Goal: Task Accomplishment & Management: Manage account settings

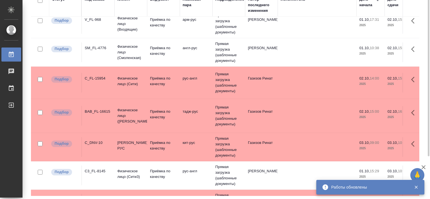
scroll to position [112, 0]
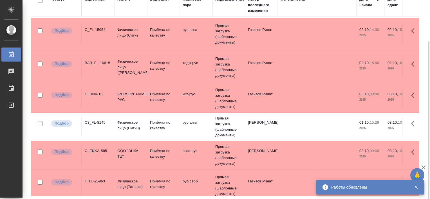
click at [424, 110] on div "Работы Стандартные настройки Статус Вид работ Подразделение 1 1 из 1 страниц Ст…" at bounding box center [227, 73] width 399 height 251
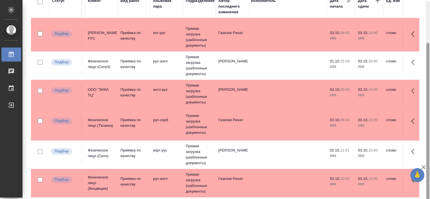
scroll to position [52, 0]
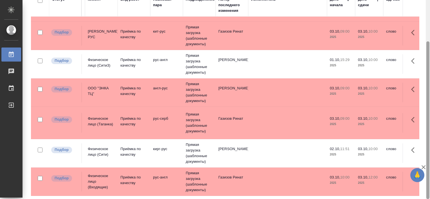
drag, startPoint x: 428, startPoint y: 99, endPoint x: 425, endPoint y: 150, distance: 51.0
click at [425, 151] on div "Работы Стандартные настройки Статус Вид работ Подразделение 1 1 из 1 страниц Ст…" at bounding box center [225, 99] width 407 height 199
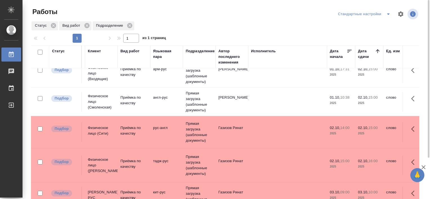
scroll to position [0, 30]
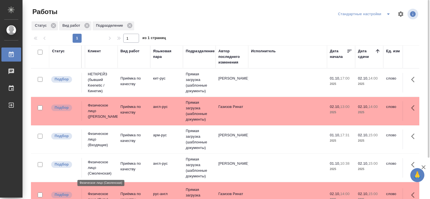
click at [106, 161] on p "Физическое лицо (Смоленская)" at bounding box center [101, 167] width 27 height 17
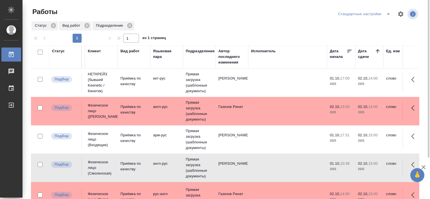
click at [387, 17] on button "split button" at bounding box center [387, 14] width 11 height 9
click at [375, 25] on li "В работе" at bounding box center [364, 25] width 57 height 9
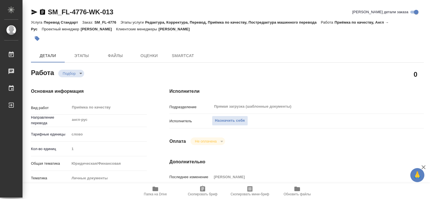
type textarea "x"
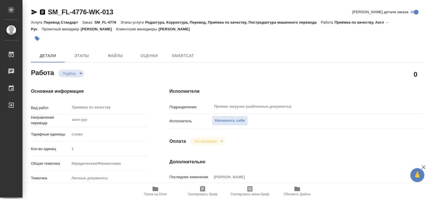
type textarea "x"
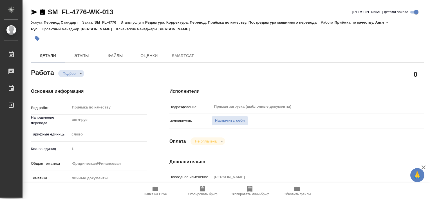
type textarea "x"
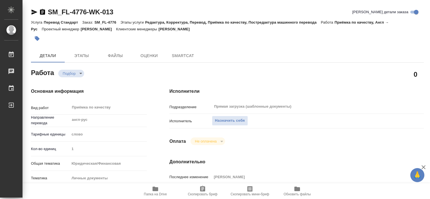
type textarea "x"
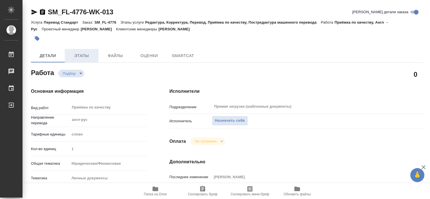
click at [85, 55] on span "Этапы" at bounding box center [81, 55] width 27 height 7
type textarea "x"
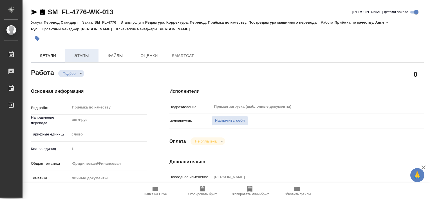
type textarea "x"
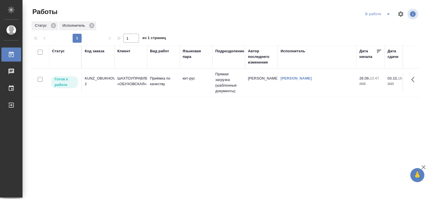
click at [103, 80] on div "KUNZ_OBUKHOVSKAYA-2" at bounding box center [98, 81] width 27 height 11
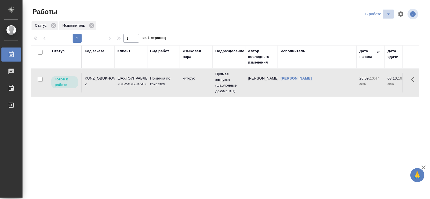
click at [385, 15] on icon "split button" at bounding box center [388, 14] width 7 height 7
click at [364, 28] on li "Стандартные настройки" at bounding box center [374, 25] width 54 height 9
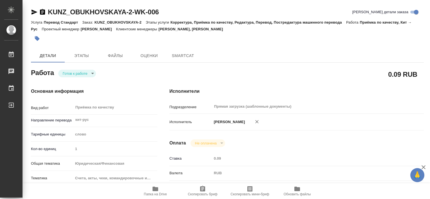
type textarea "x"
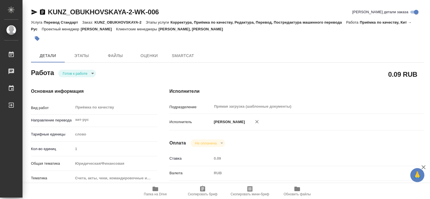
type textarea "x"
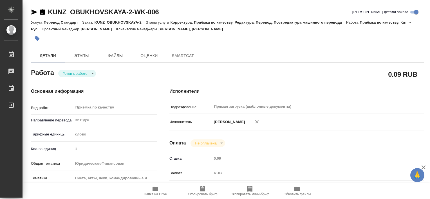
type textarea "x"
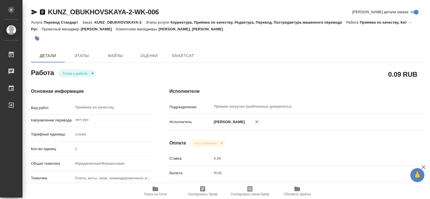
type textarea "x"
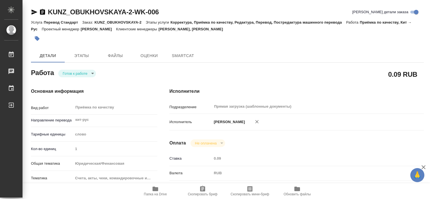
type textarea "x"
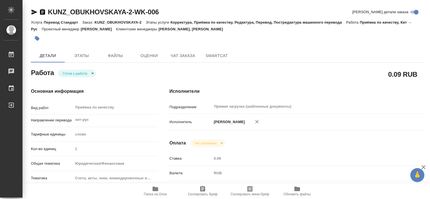
type textarea "x"
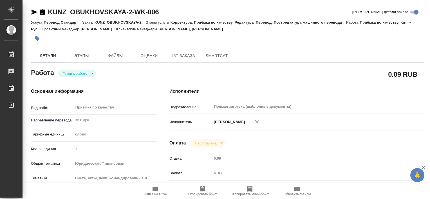
type textarea "x"
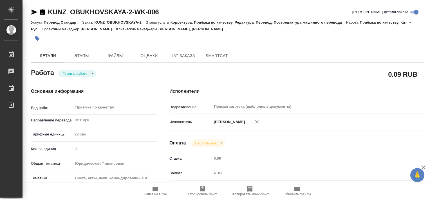
click at [152, 195] on span "Папка на Drive" at bounding box center [155, 194] width 23 height 4
type textarea "x"
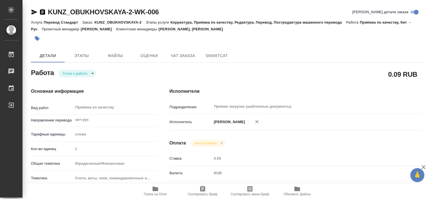
type textarea "x"
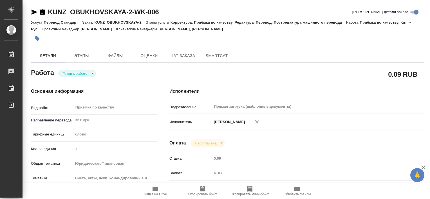
type textarea "x"
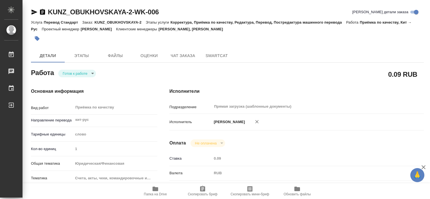
type textarea "x"
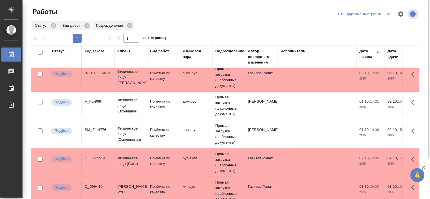
scroll to position [33, 0]
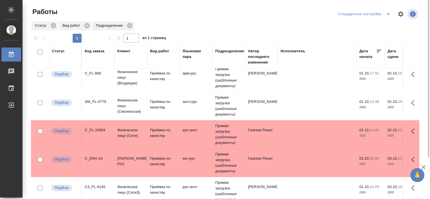
click at [94, 100] on div "SM_FL-4776" at bounding box center [98, 102] width 27 height 6
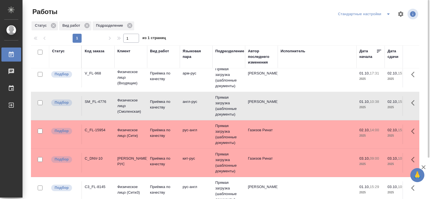
click at [91, 101] on div "SM_FL-4776" at bounding box center [98, 102] width 27 height 6
click at [95, 102] on div "SM_FL-4776" at bounding box center [98, 102] width 27 height 6
click at [91, 71] on div "V_FL-968" at bounding box center [98, 74] width 27 height 6
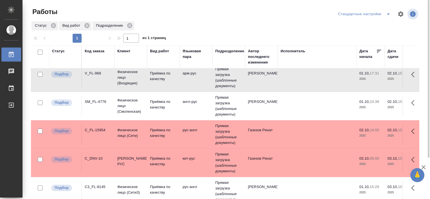
click at [91, 71] on div "V_FL-968" at bounding box center [98, 74] width 27 height 6
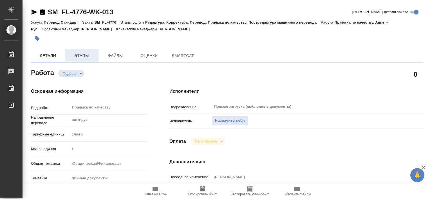
type textarea "x"
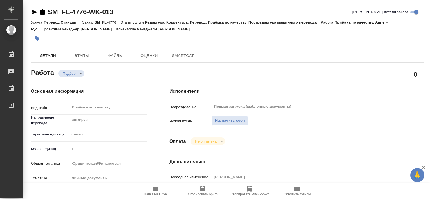
type textarea "x"
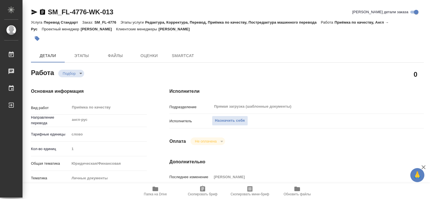
type textarea "x"
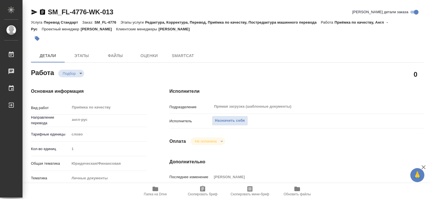
type textarea "x"
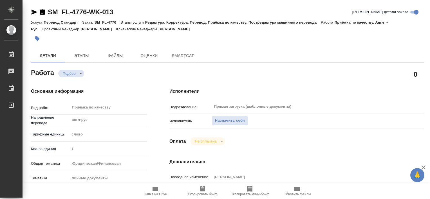
type textarea "x"
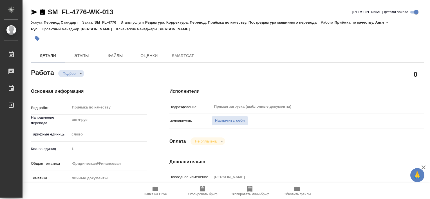
type textarea "x"
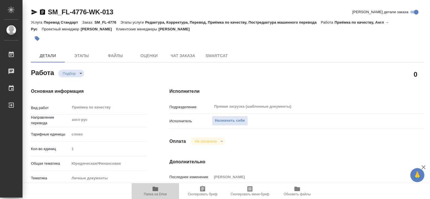
click at [160, 194] on span "Папка на Drive" at bounding box center [155, 194] width 23 height 4
type textarea "x"
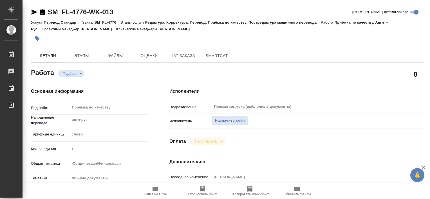
type textarea "x"
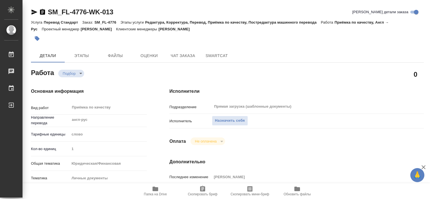
type textarea "x"
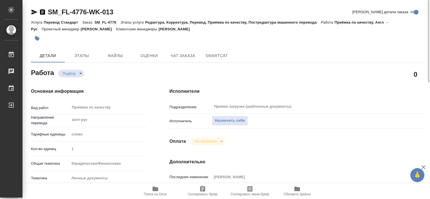
type textarea "x"
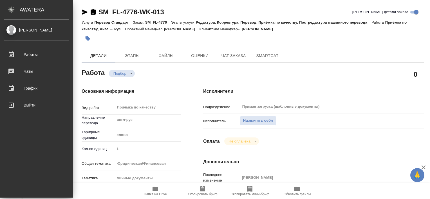
type textarea "x"
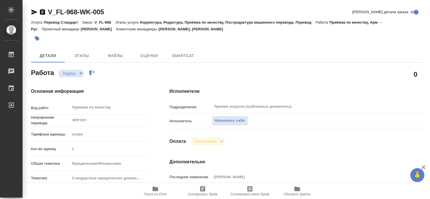
type textarea "x"
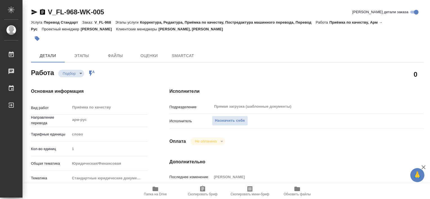
type textarea "x"
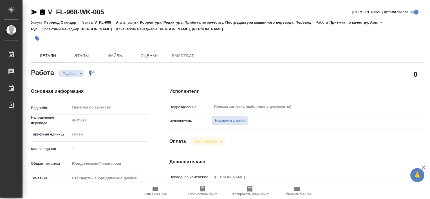
type textarea "x"
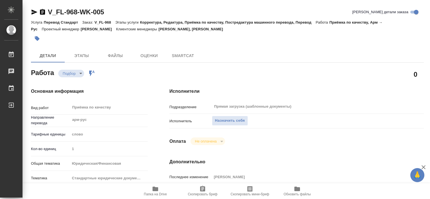
type textarea "x"
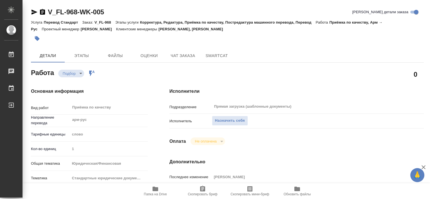
type textarea "x"
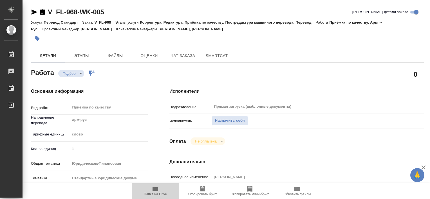
click at [153, 194] on span "Папка на Drive" at bounding box center [155, 194] width 23 height 4
type textarea "x"
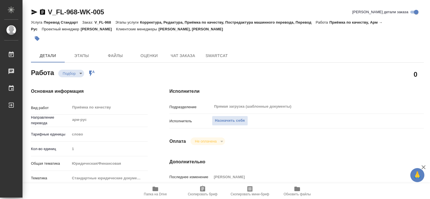
type textarea "x"
click at [85, 53] on span "Этапы" at bounding box center [81, 55] width 27 height 7
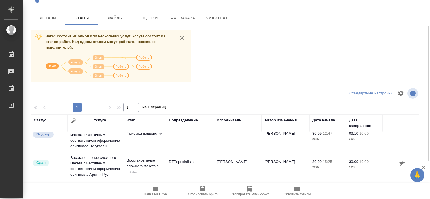
scroll to position [7, 0]
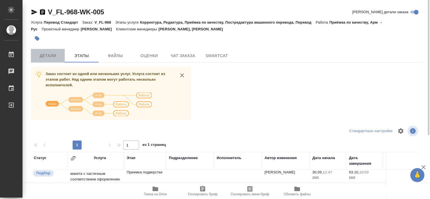
click at [50, 52] on button "Детали" at bounding box center [48, 55] width 34 height 13
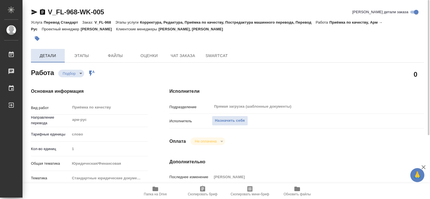
type textarea "x"
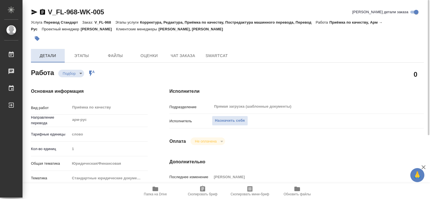
type textarea "x"
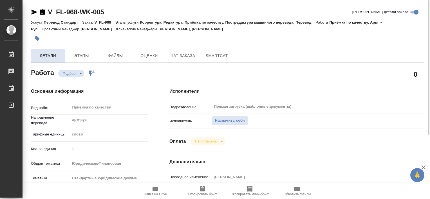
type textarea "x"
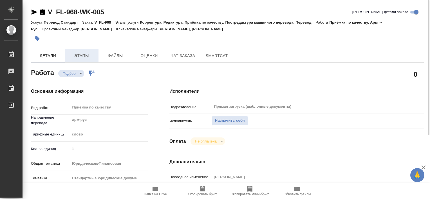
click at [86, 54] on span "Этапы" at bounding box center [81, 55] width 27 height 7
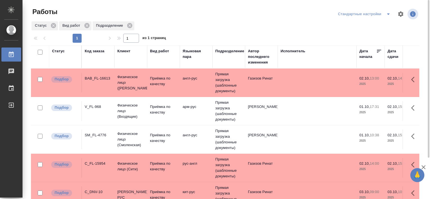
click at [92, 107] on div "V_FL-968" at bounding box center [98, 107] width 27 height 6
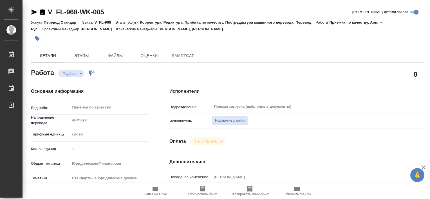
type textarea "x"
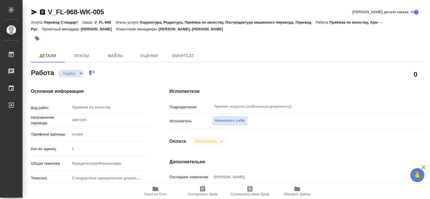
type textarea "x"
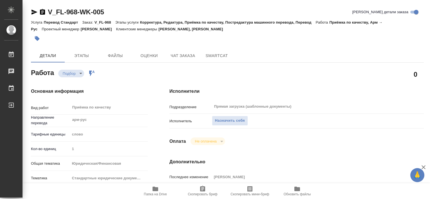
type textarea "x"
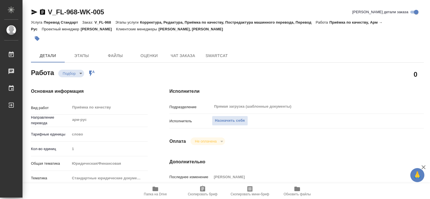
type textarea "x"
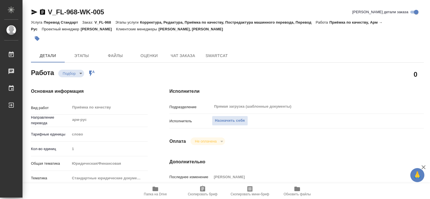
type textarea "x"
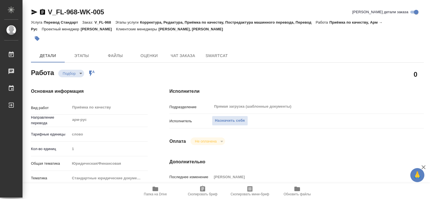
type textarea "x"
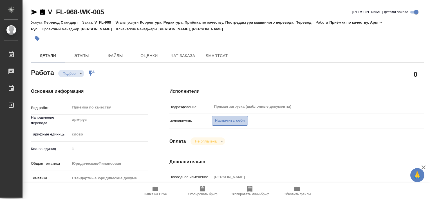
click at [230, 120] on span "Назначить себя" at bounding box center [230, 121] width 30 height 6
type textarea "x"
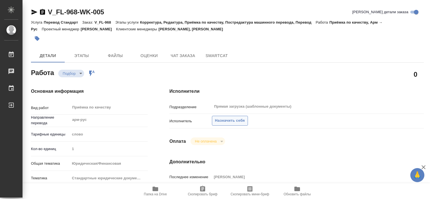
type textarea "x"
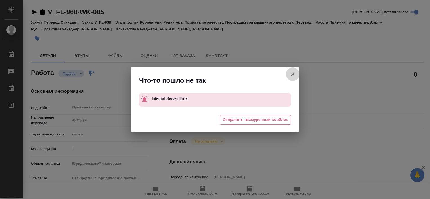
click at [293, 74] on icon "button" at bounding box center [292, 74] width 7 height 7
type textarea "x"
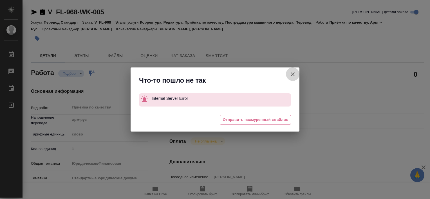
type textarea "x"
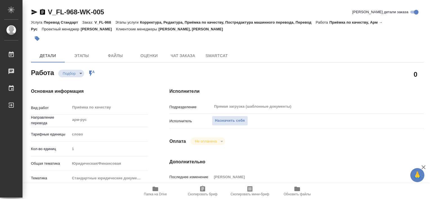
type textarea "x"
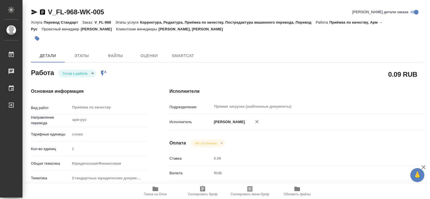
type textarea "x"
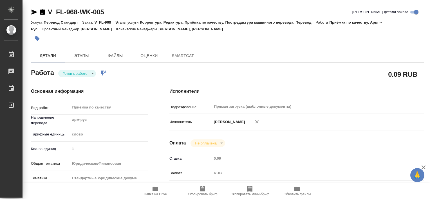
type textarea "x"
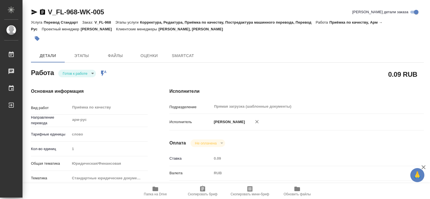
type textarea "x"
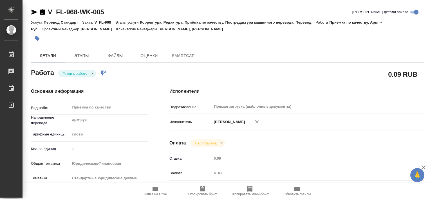
type textarea "x"
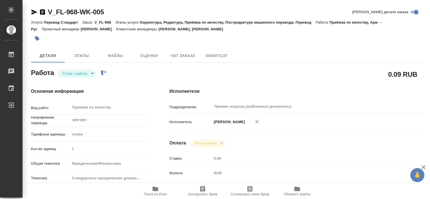
type textarea "x"
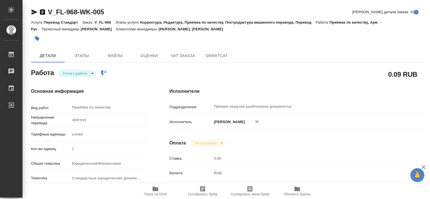
type textarea "x"
